Goal: Task Accomplishment & Management: Use online tool/utility

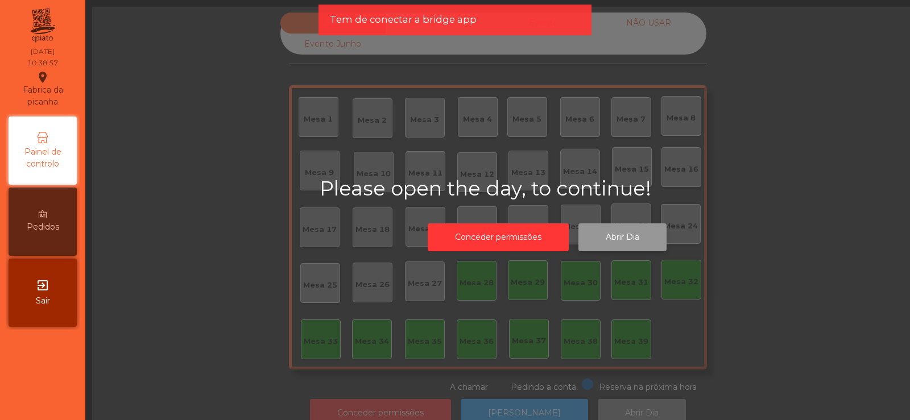
click at [615, 238] on button "Abrir Dia" at bounding box center [622, 238] width 88 height 28
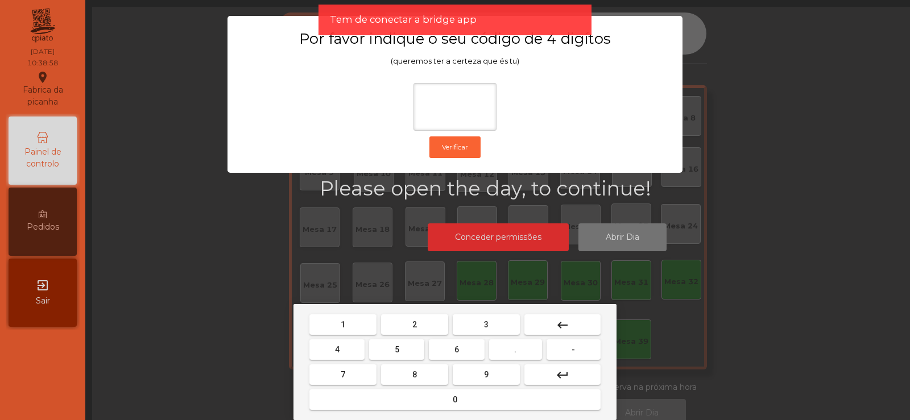
click at [415, 324] on span "2" at bounding box center [414, 324] width 5 height 9
click at [449, 350] on button "6" at bounding box center [456, 350] width 55 height 20
click at [369, 371] on button "7" at bounding box center [342, 375] width 67 height 20
click at [395, 349] on span "5" at bounding box center [397, 349] width 5 height 9
type input "****"
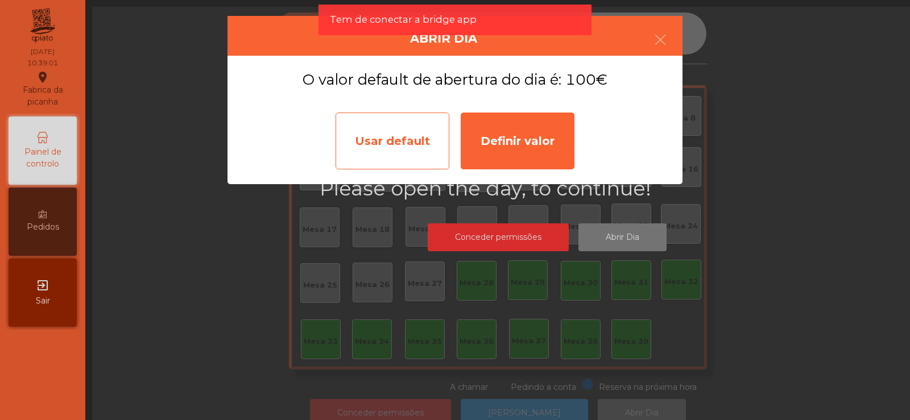
click at [419, 142] on div "Usar default" at bounding box center [393, 141] width 114 height 57
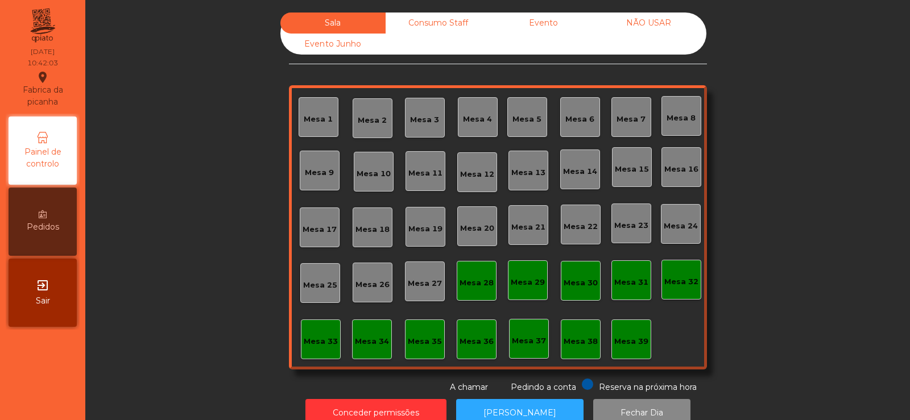
click at [533, 342] on div "Mesa 37" at bounding box center [529, 341] width 34 height 11
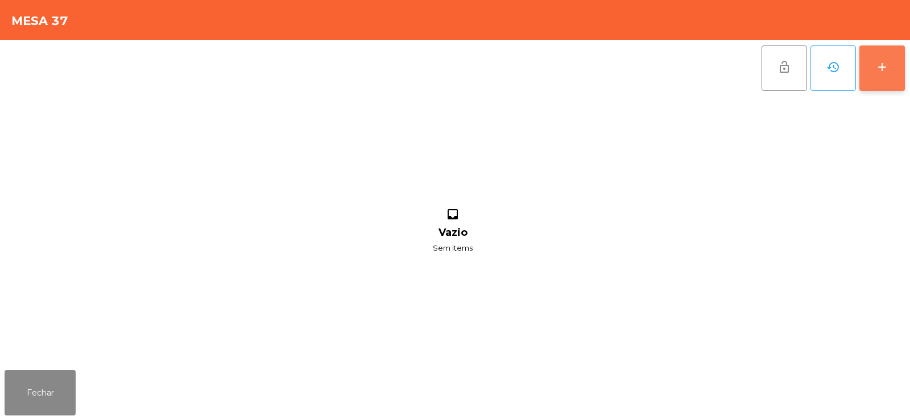
click at [891, 73] on button "add" at bounding box center [882, 69] width 46 height 46
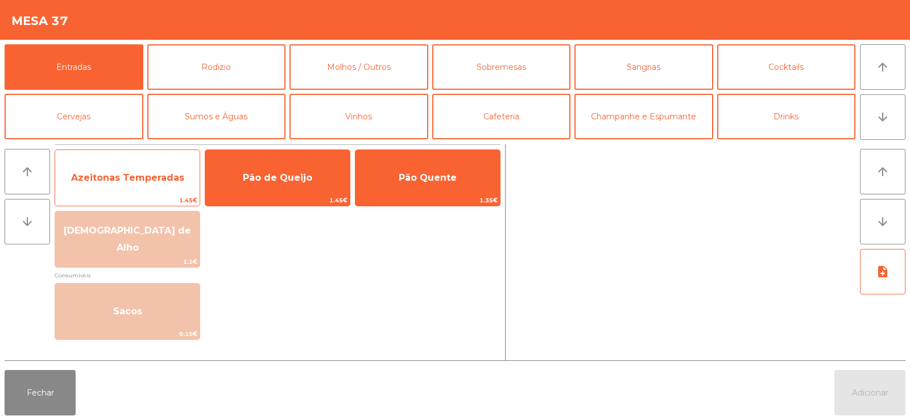
click at [130, 181] on span "Azeitonas Temperadas" at bounding box center [127, 177] width 113 height 11
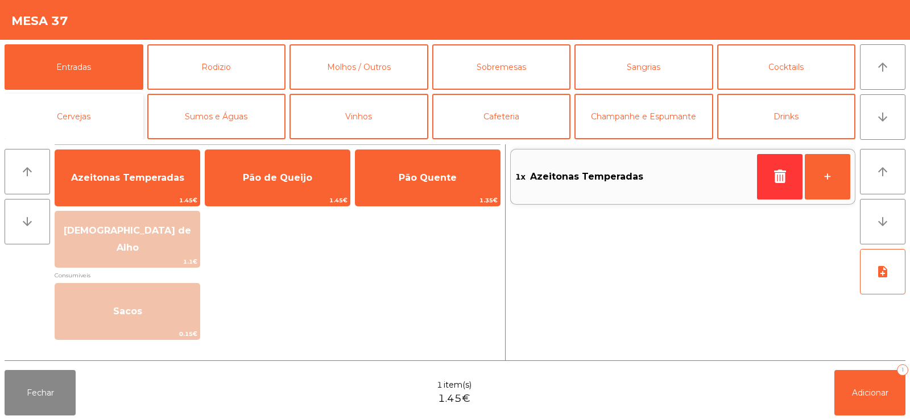
click at [114, 113] on button "Cervejas" at bounding box center [74, 117] width 139 height 46
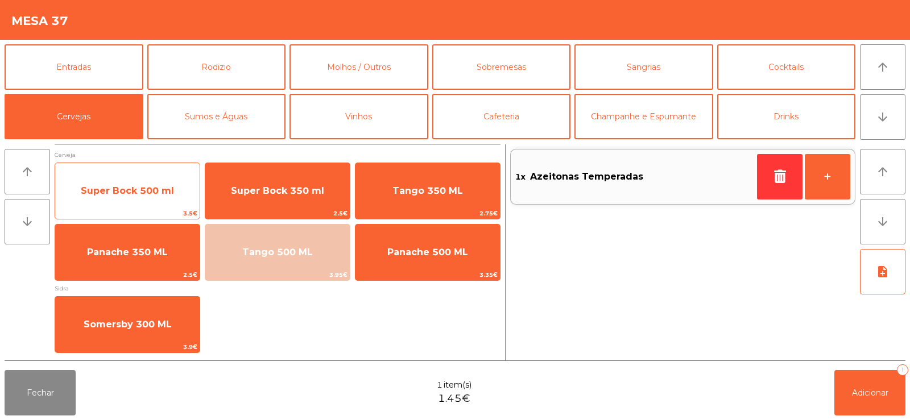
click at [162, 201] on span "Super Bock 500 ml" at bounding box center [127, 191] width 144 height 31
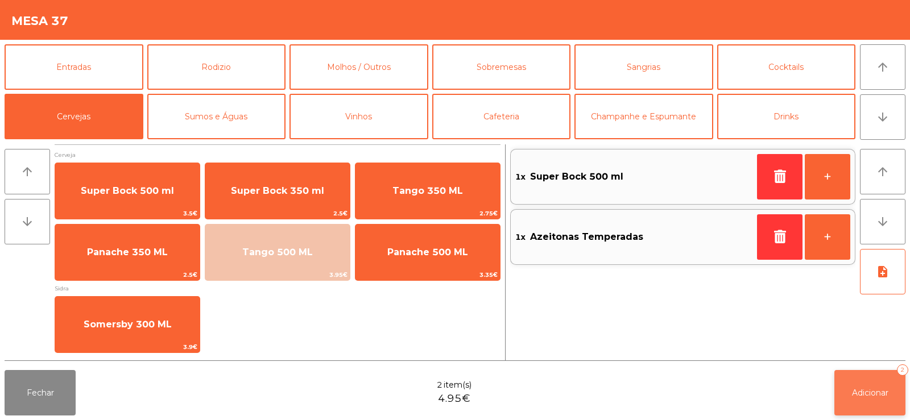
click at [861, 395] on span "Adicionar" at bounding box center [870, 393] width 36 height 10
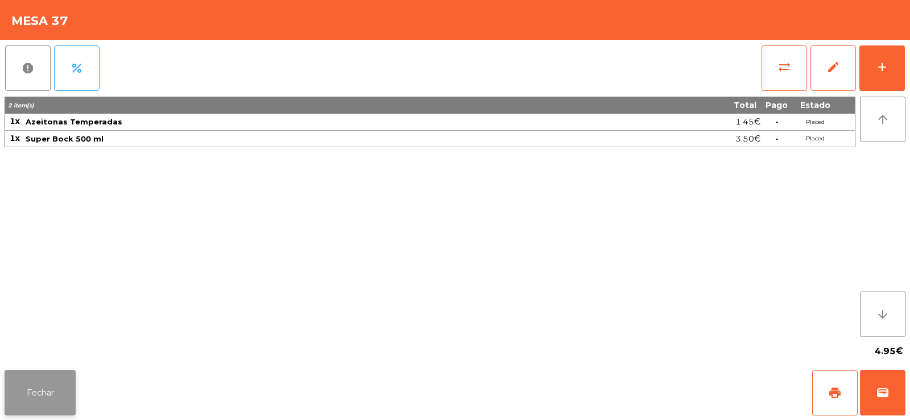
click at [52, 383] on button "Fechar" at bounding box center [40, 393] width 71 height 46
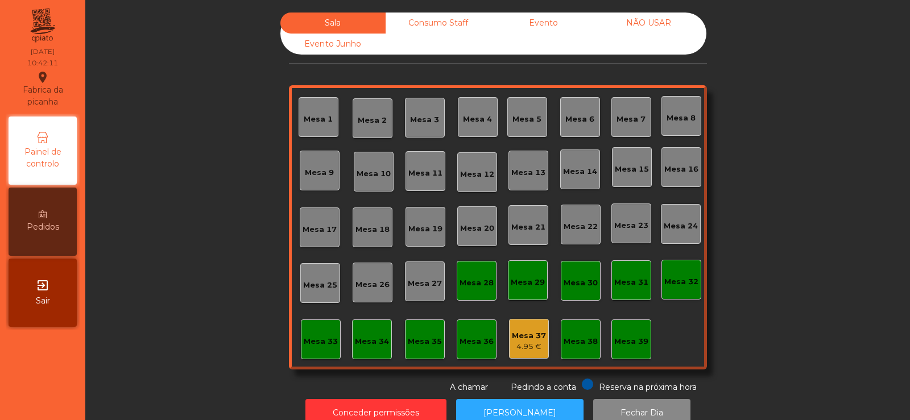
scroll to position [28, 0]
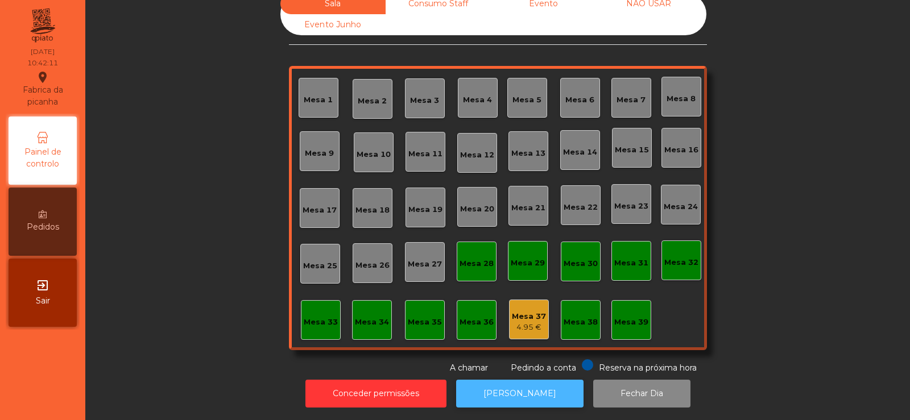
click at [518, 386] on button "[PERSON_NAME]" at bounding box center [519, 394] width 127 height 28
click at [511, 380] on button "[PERSON_NAME]" at bounding box center [519, 394] width 127 height 28
